Goal: Check status

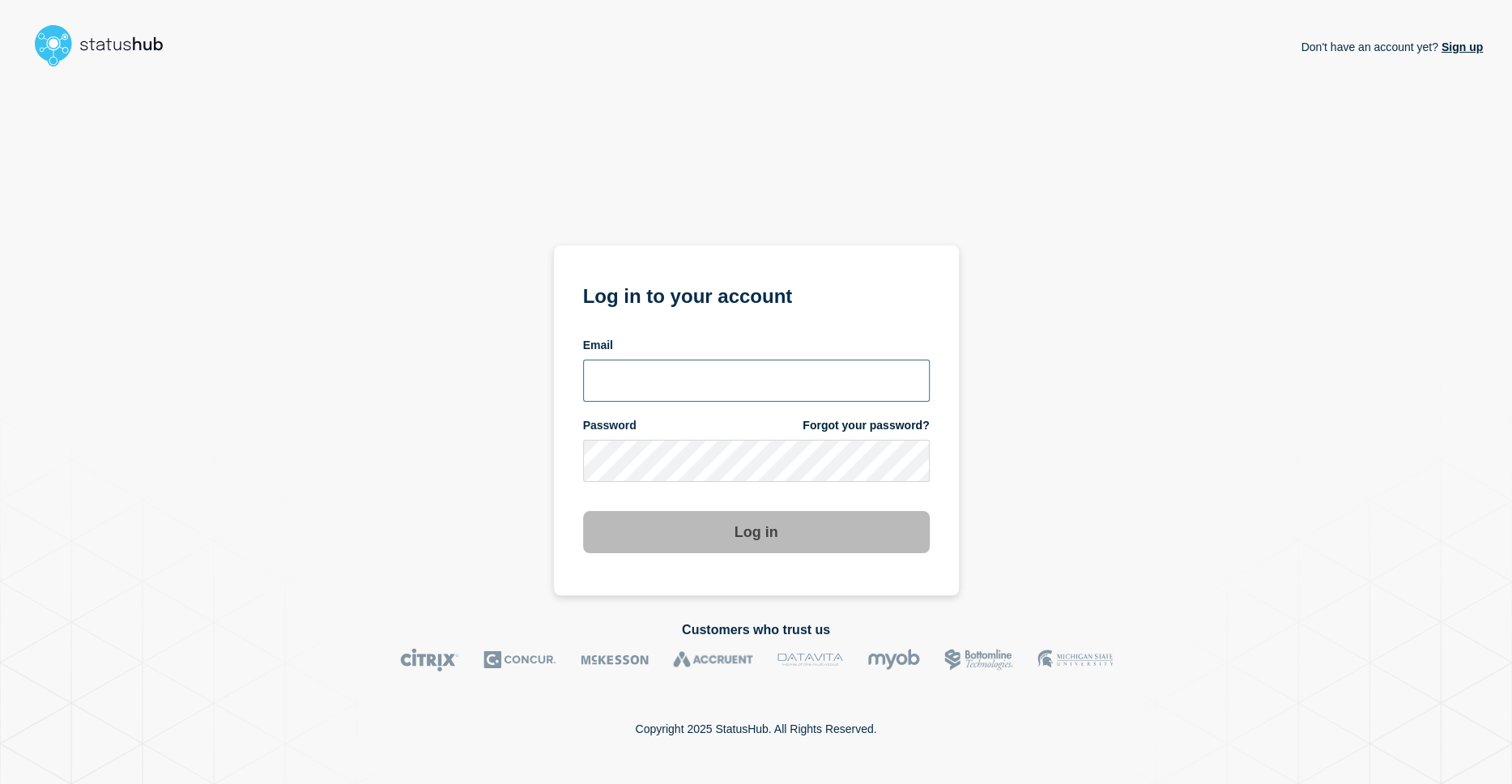
type input "[PERSON_NAME][EMAIL_ADDRESS][PERSON_NAME][DOMAIN_NAME]"
click at [777, 534] on button "Log in" at bounding box center [756, 531] width 346 height 42
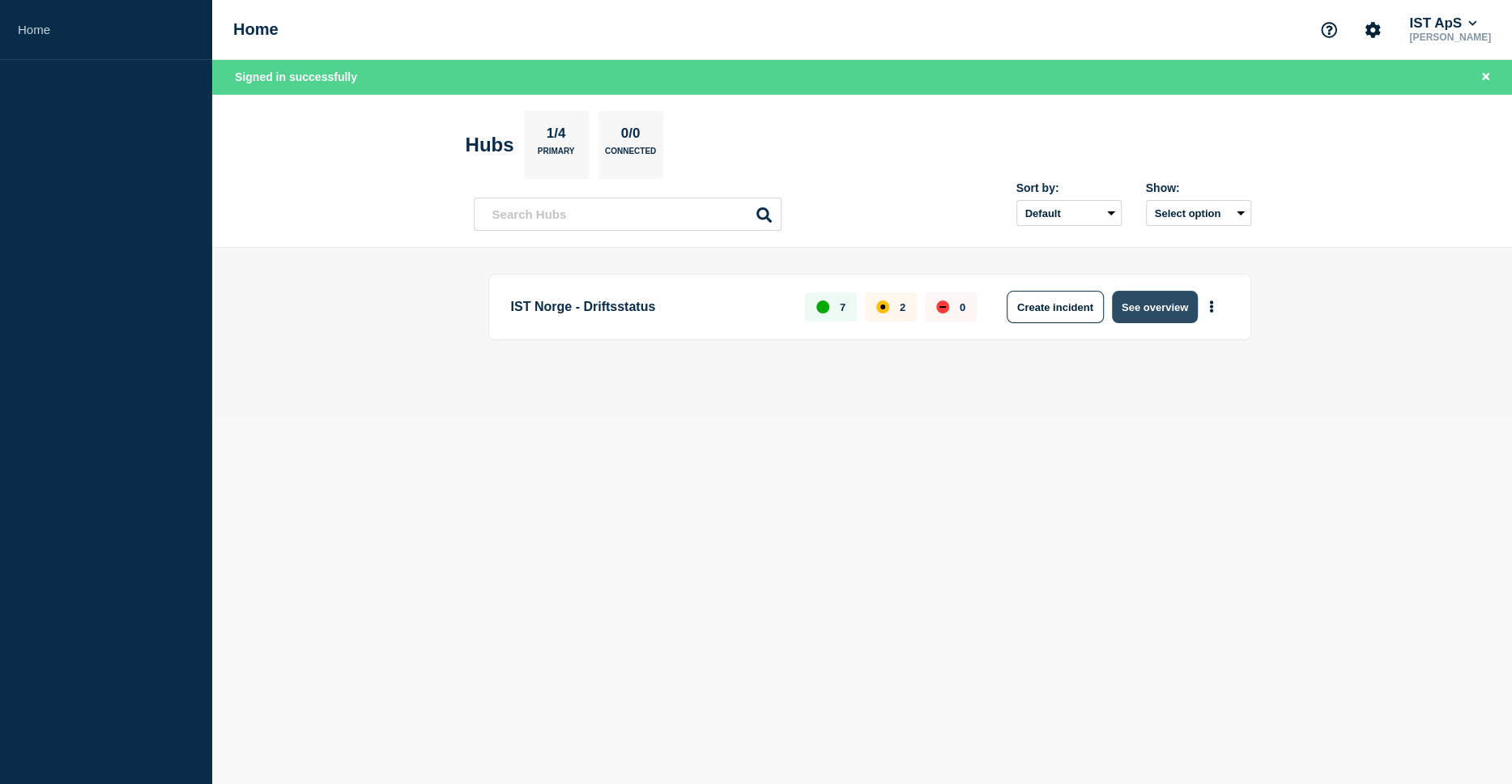
click at [1132, 307] on button "See overview" at bounding box center [1155, 307] width 86 height 32
